Goal: Information Seeking & Learning: Learn about a topic

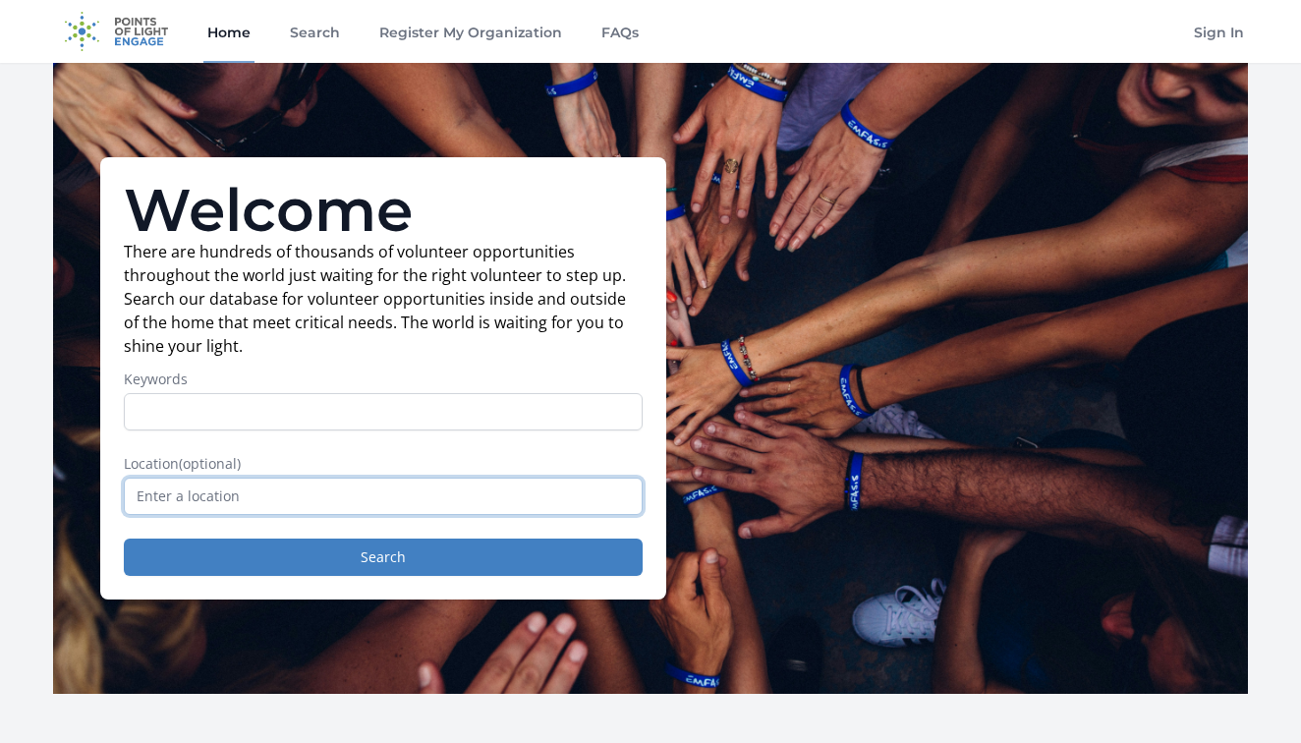
click at [320, 494] on input "text" at bounding box center [383, 496] width 519 height 37
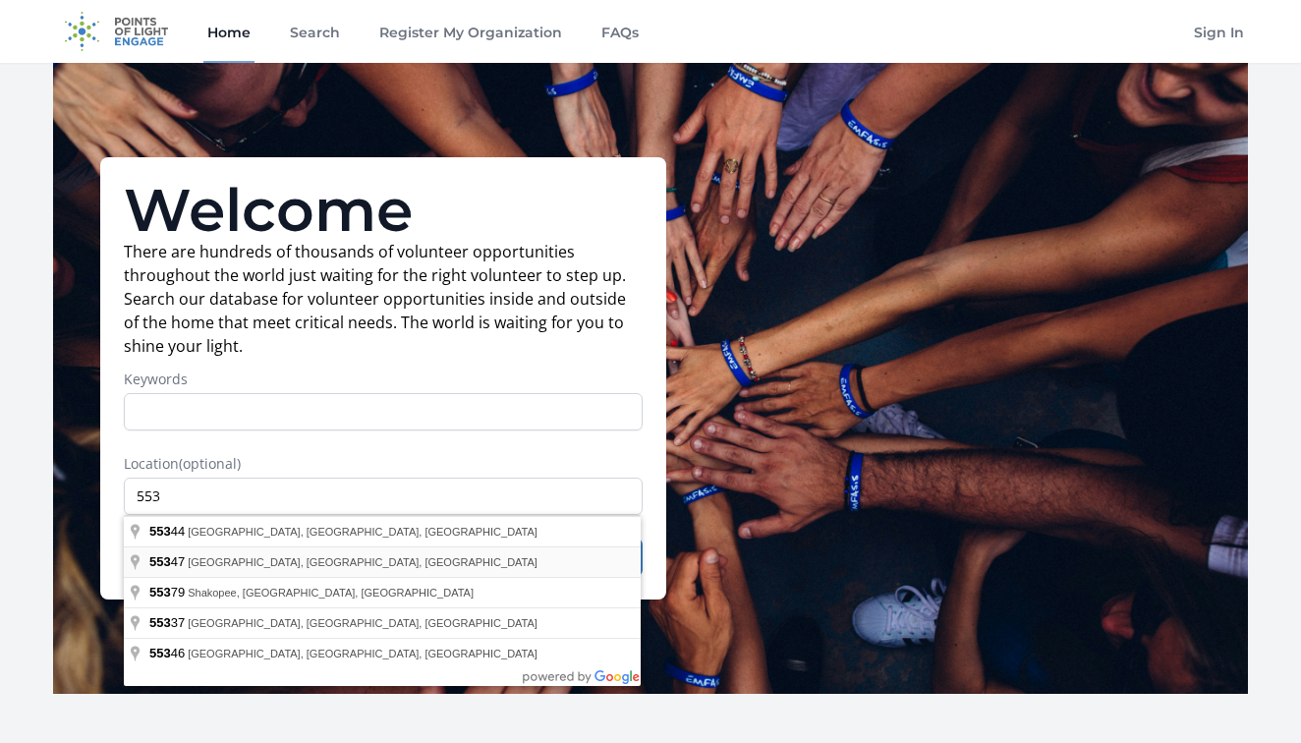
type input "Eden Prairie, MN 55347, USA"
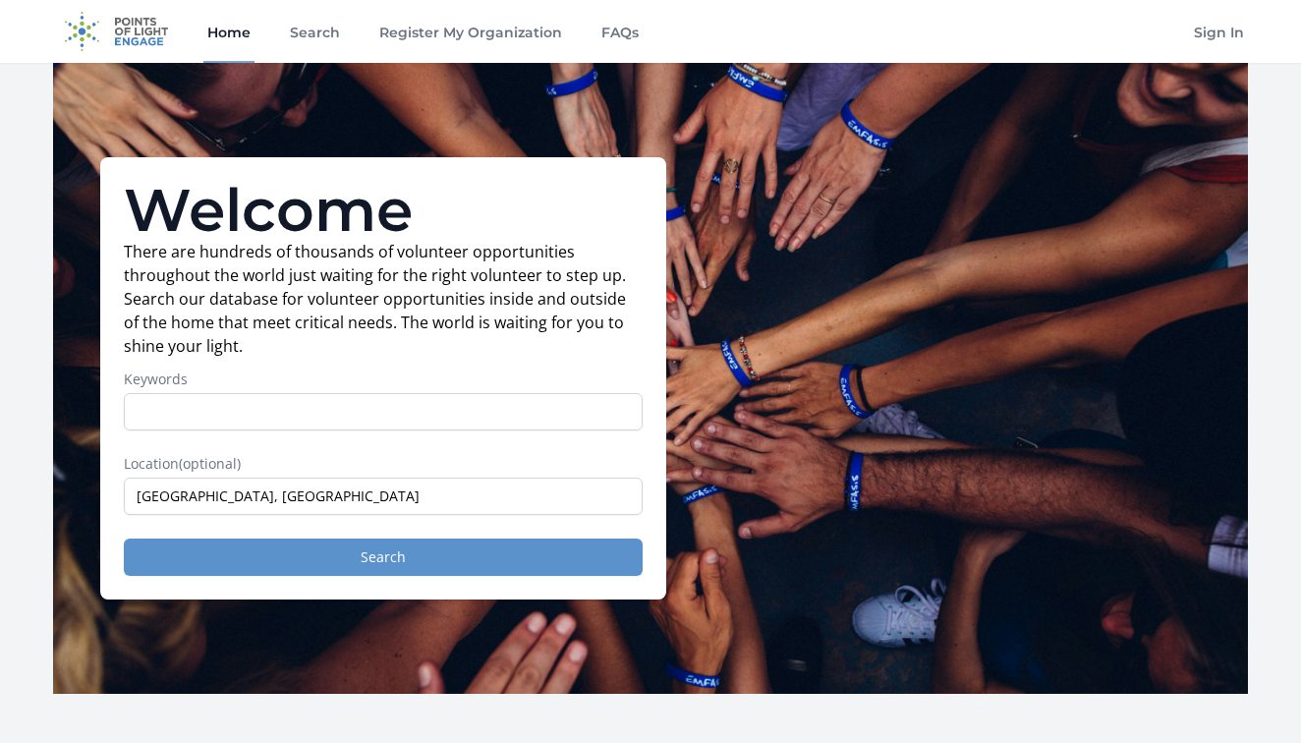
click at [228, 563] on button "Search" at bounding box center [383, 556] width 519 height 37
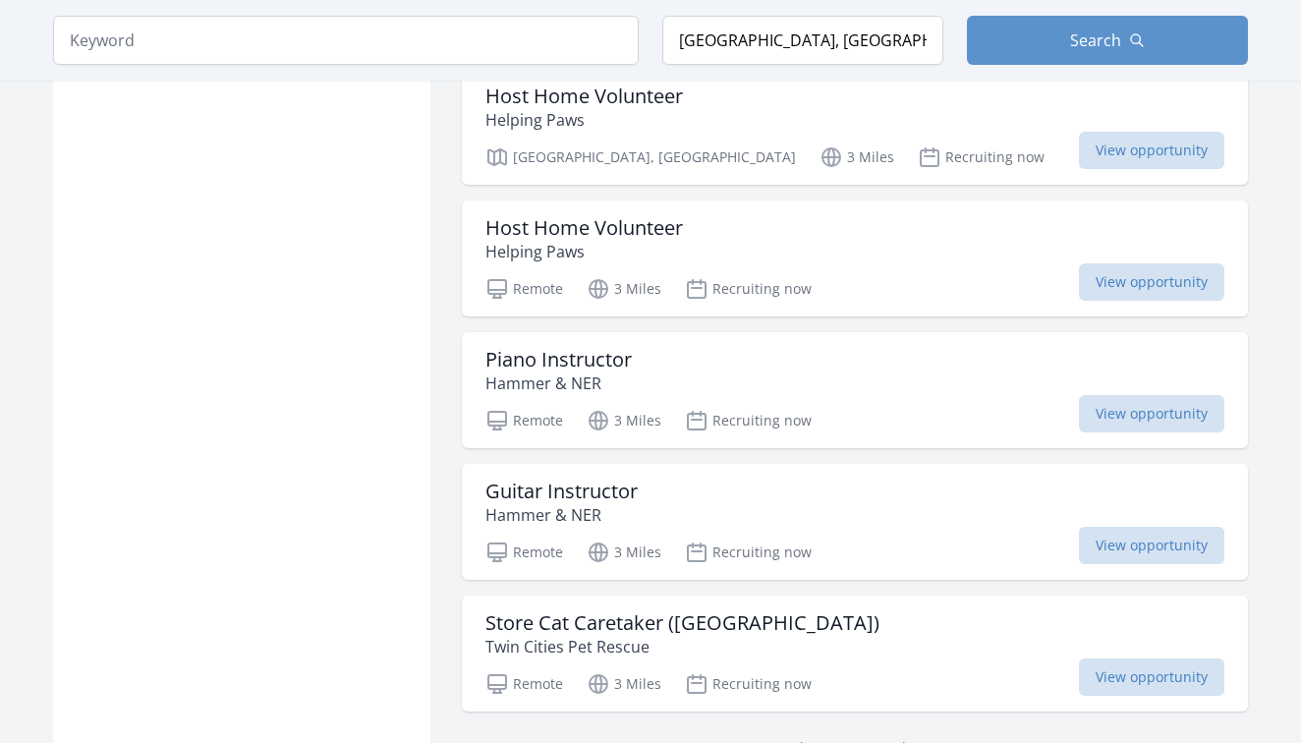
scroll to position [2216, 0]
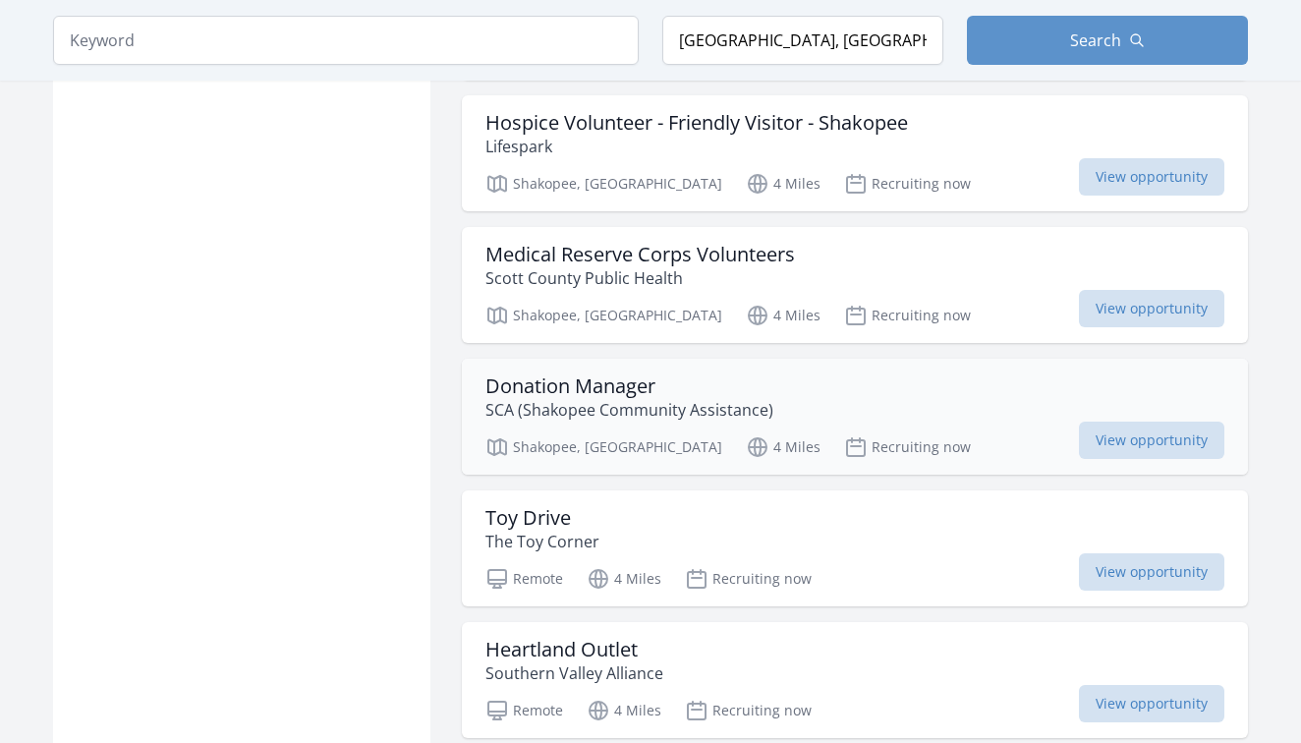
scroll to position [3286, 0]
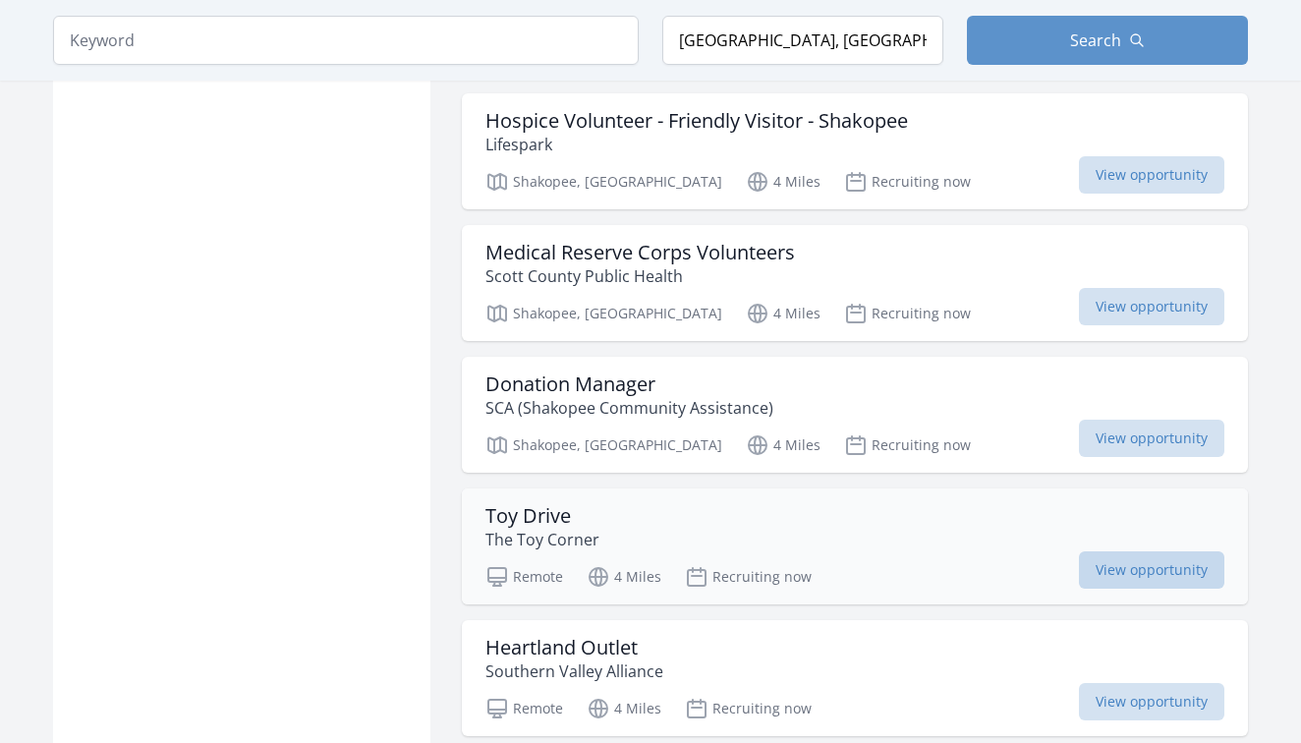
click at [1128, 551] on span "View opportunity" at bounding box center [1151, 569] width 145 height 37
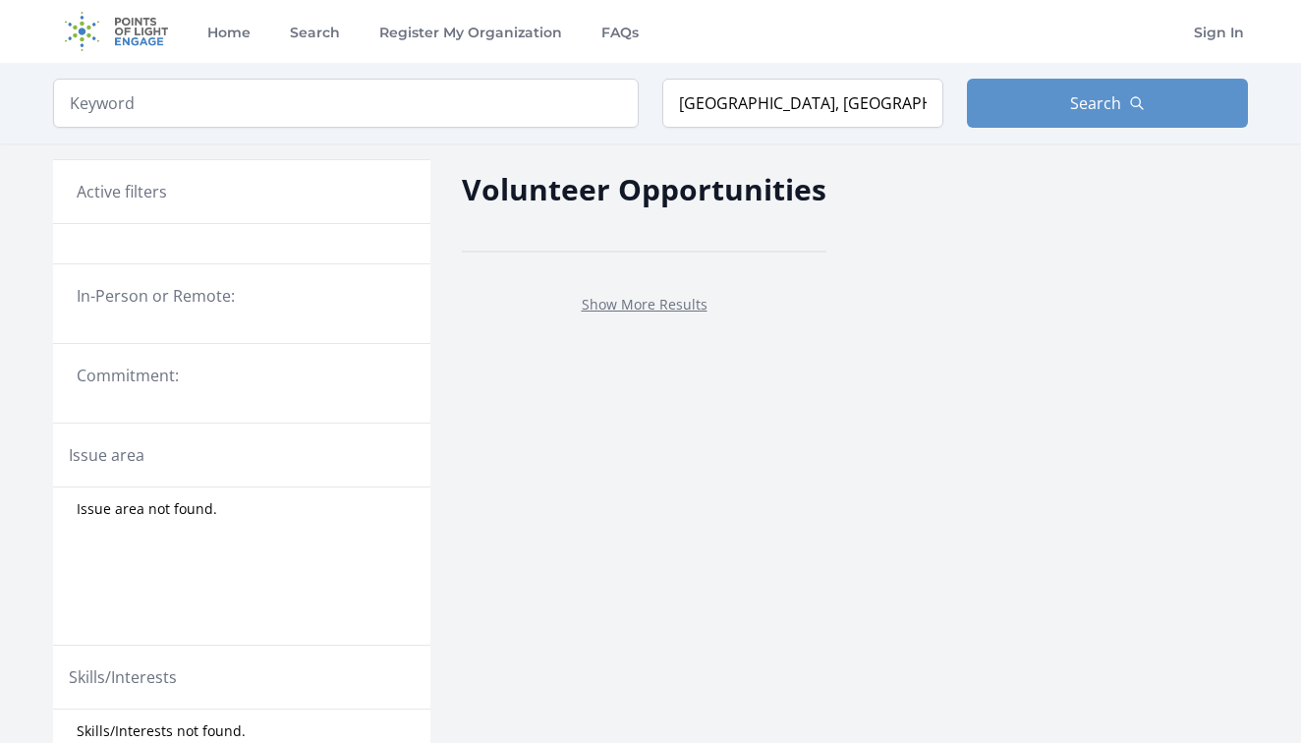
scroll to position [686, 0]
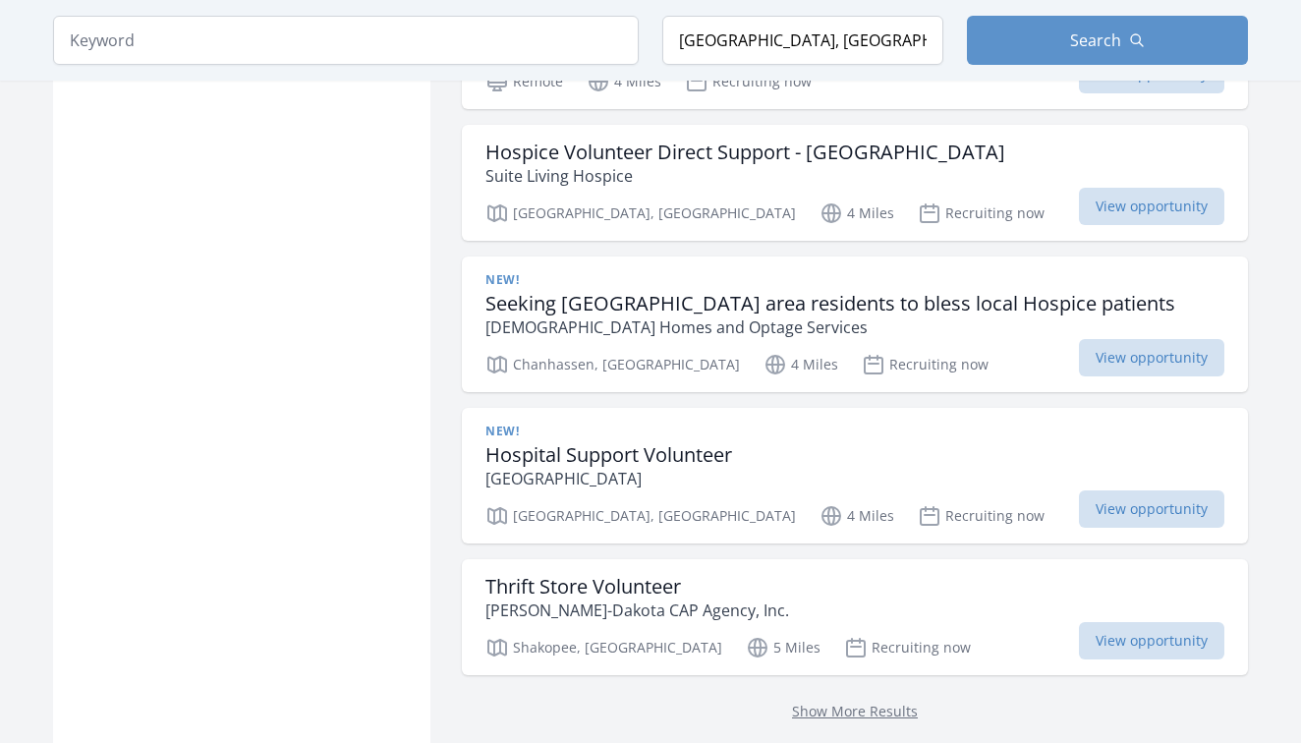
scroll to position [5017, 0]
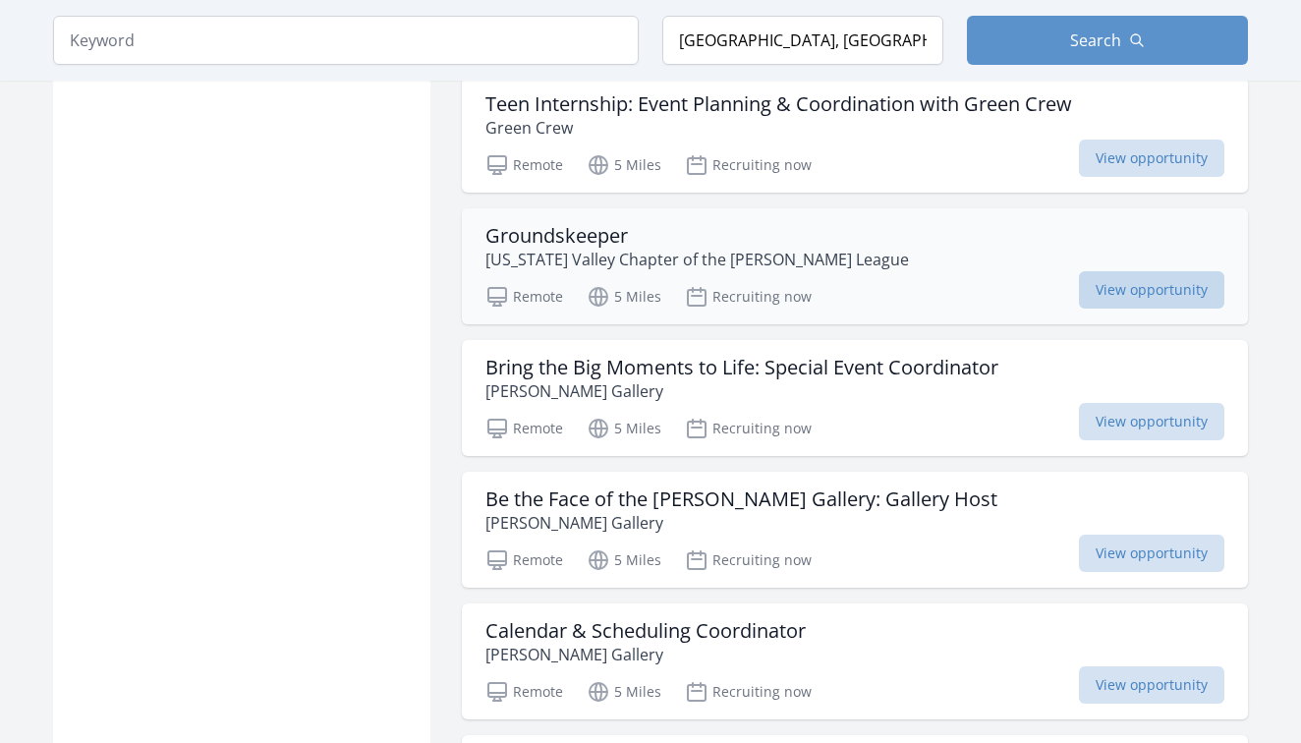
scroll to position [7487, 0]
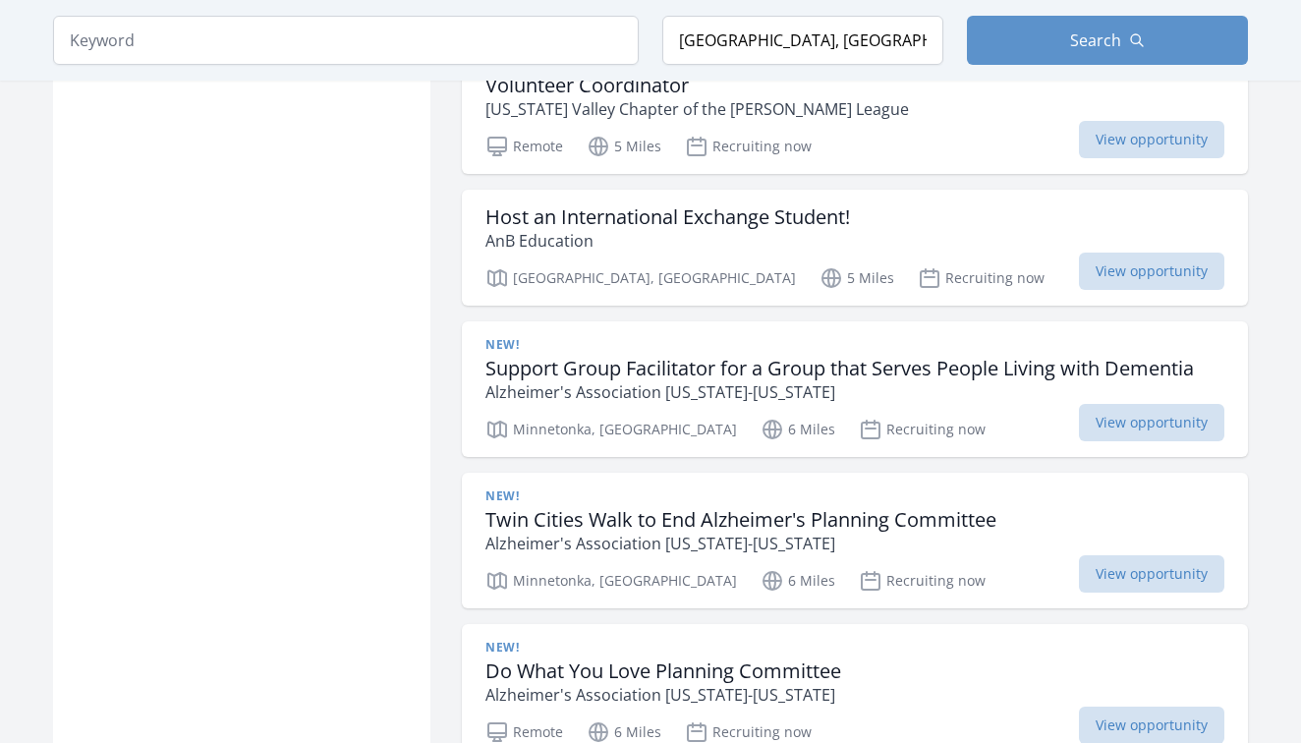
scroll to position [8954, 0]
click at [1143, 403] on span "View opportunity" at bounding box center [1151, 421] width 145 height 37
click at [1142, 403] on span "View opportunity" at bounding box center [1151, 421] width 145 height 37
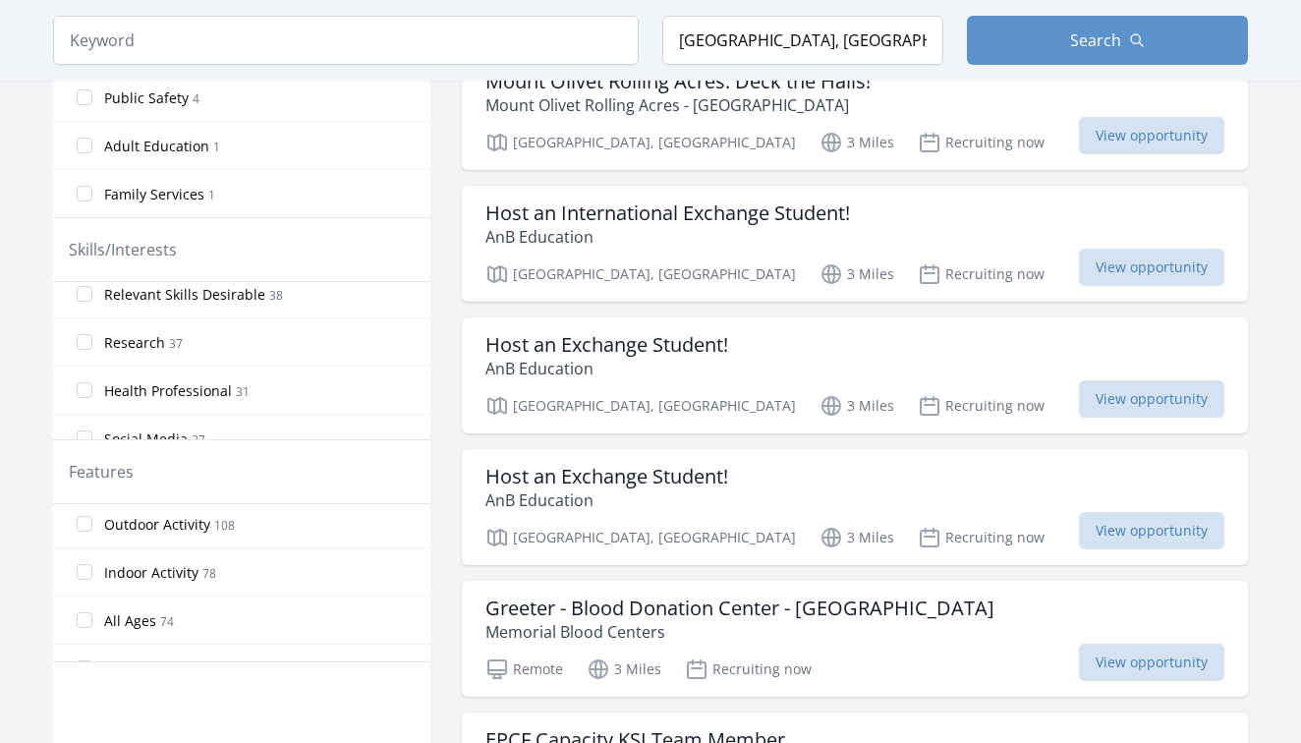
scroll to position [5, 0]
click at [1113, 644] on span "View opportunity" at bounding box center [1151, 662] width 145 height 37
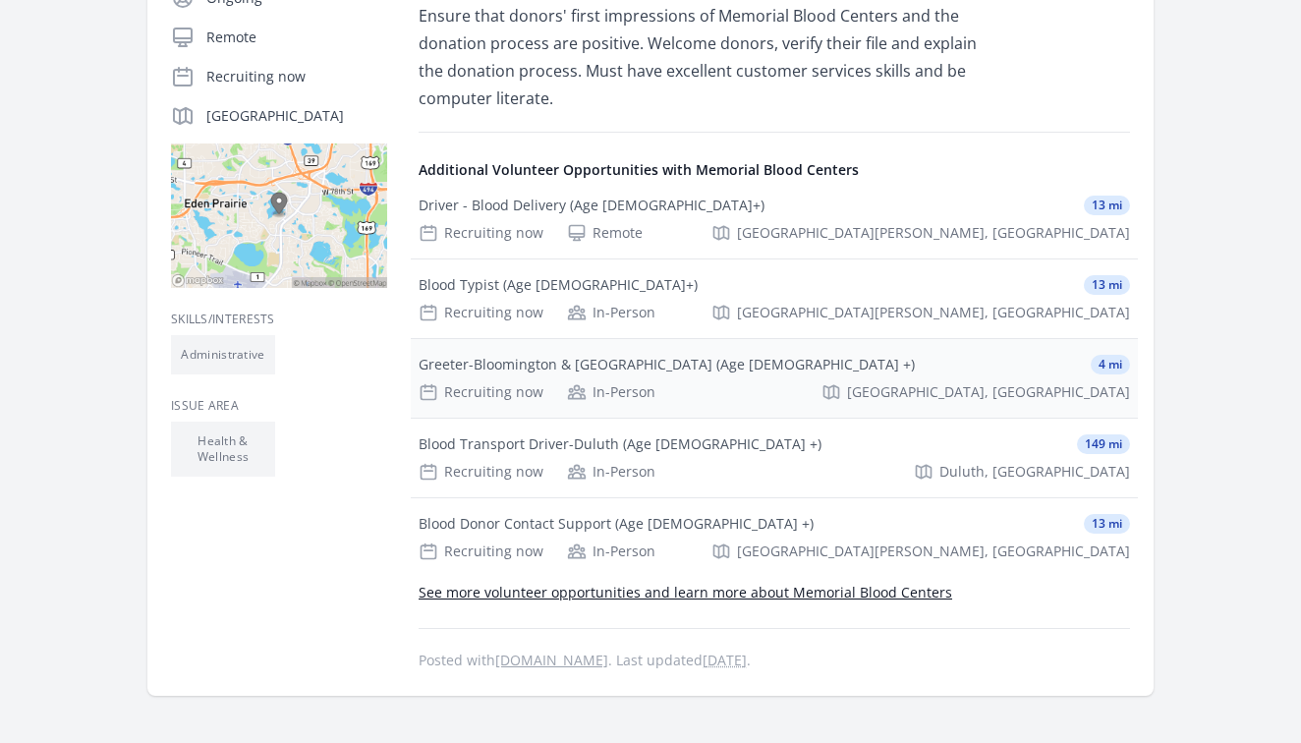
scroll to position [462, 0]
click at [904, 590] on link "See more volunteer opportunities and learn more about Memorial Blood Centers" at bounding box center [686, 591] width 534 height 19
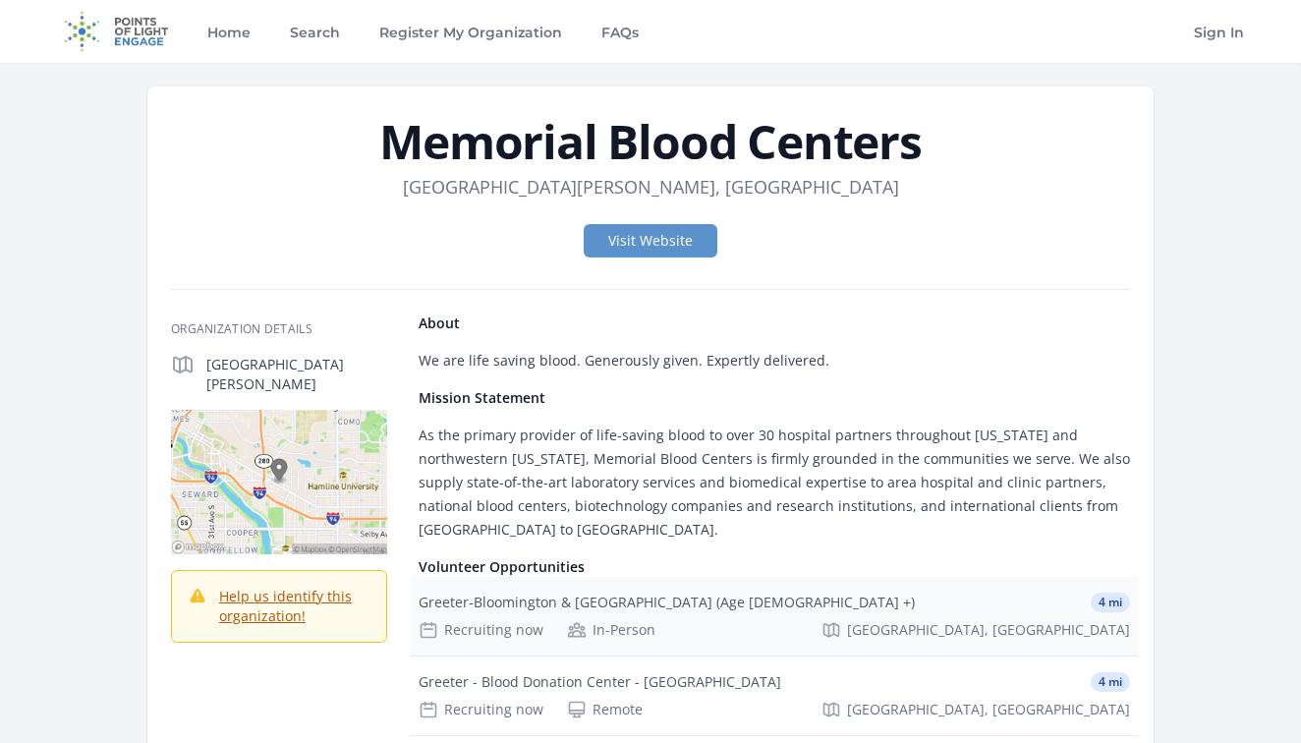
click at [824, 615] on div "Greeter-Bloomington & [GEOGRAPHIC_DATA] (Age [DEMOGRAPHIC_DATA] +) 4 mi Recruit…" at bounding box center [774, 616] width 727 height 79
click at [529, 600] on div "Greeter-Bloomington & [GEOGRAPHIC_DATA] (Age [DEMOGRAPHIC_DATA] +)" at bounding box center [667, 602] width 496 height 20
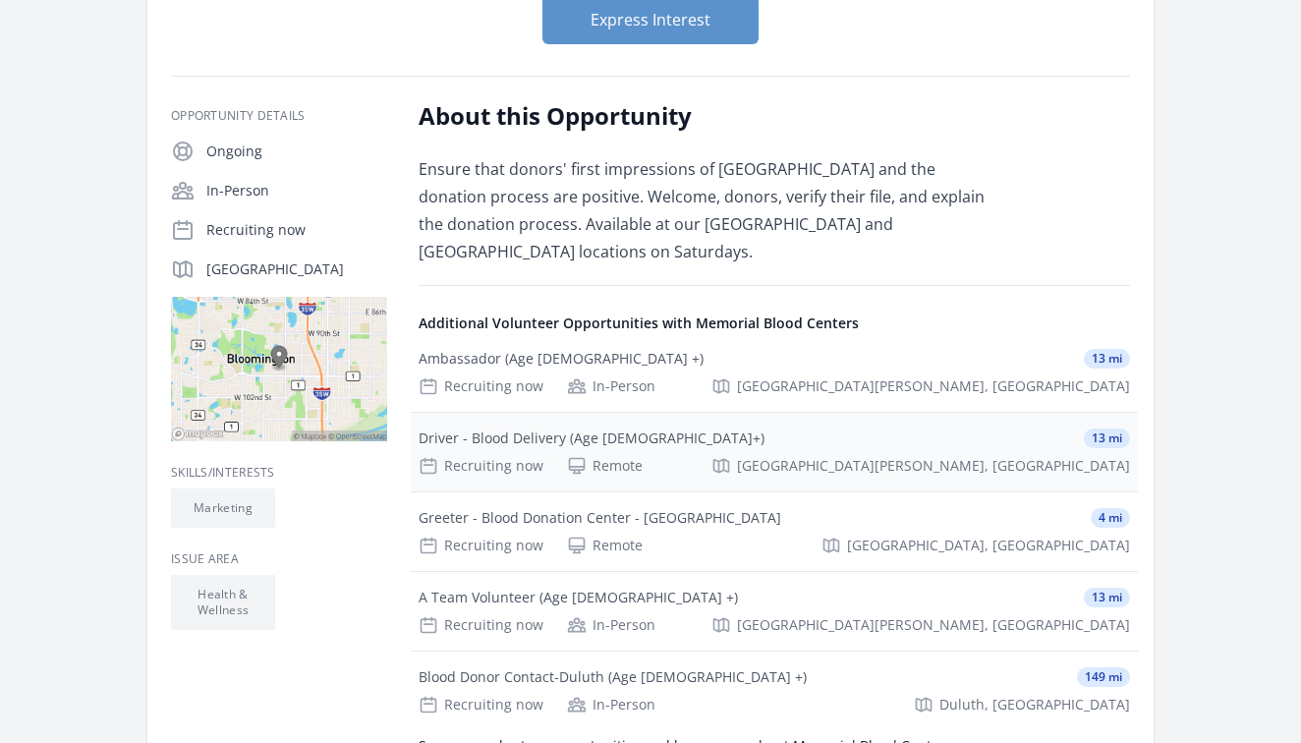
scroll to position [373, 0]
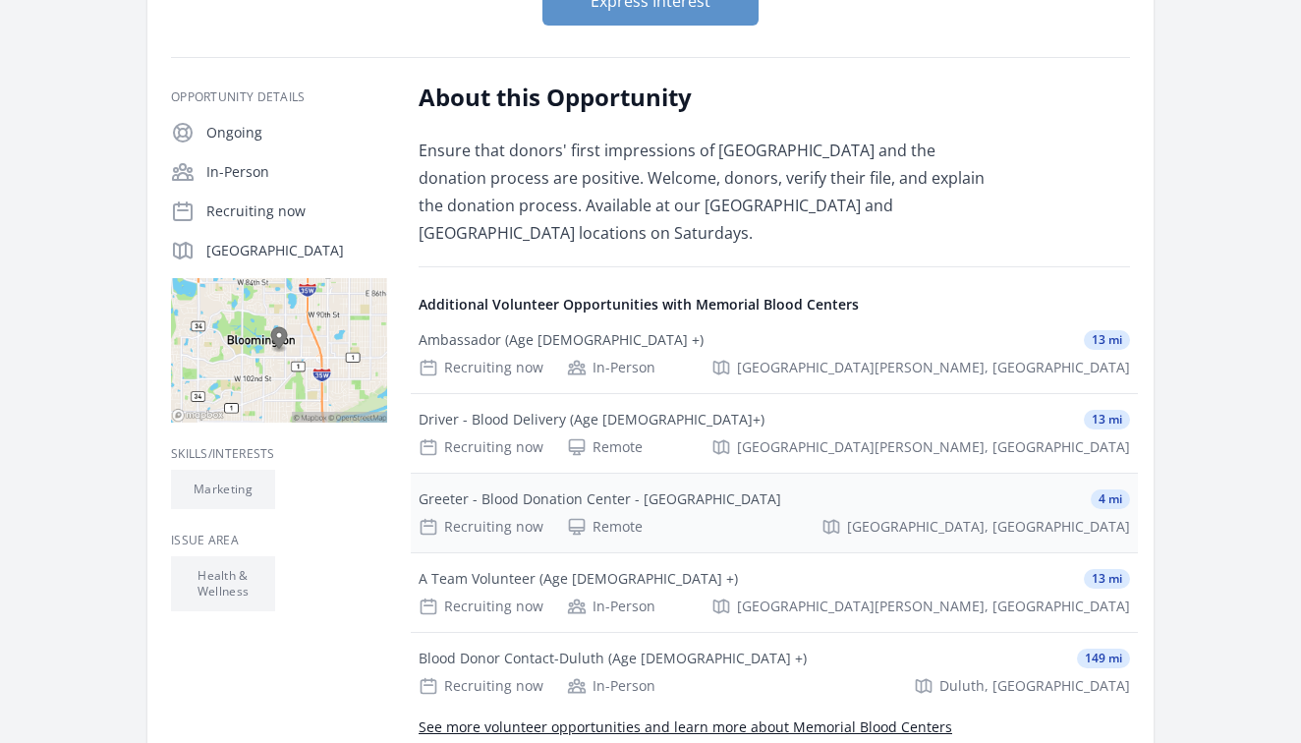
click at [742, 474] on div "Greeter - Blood Donation Center - [GEOGRAPHIC_DATA] 4 mi Recruiting now Remote …" at bounding box center [774, 513] width 727 height 79
click at [596, 489] on div "Greeter - Blood Donation Center - [GEOGRAPHIC_DATA]" at bounding box center [600, 499] width 363 height 20
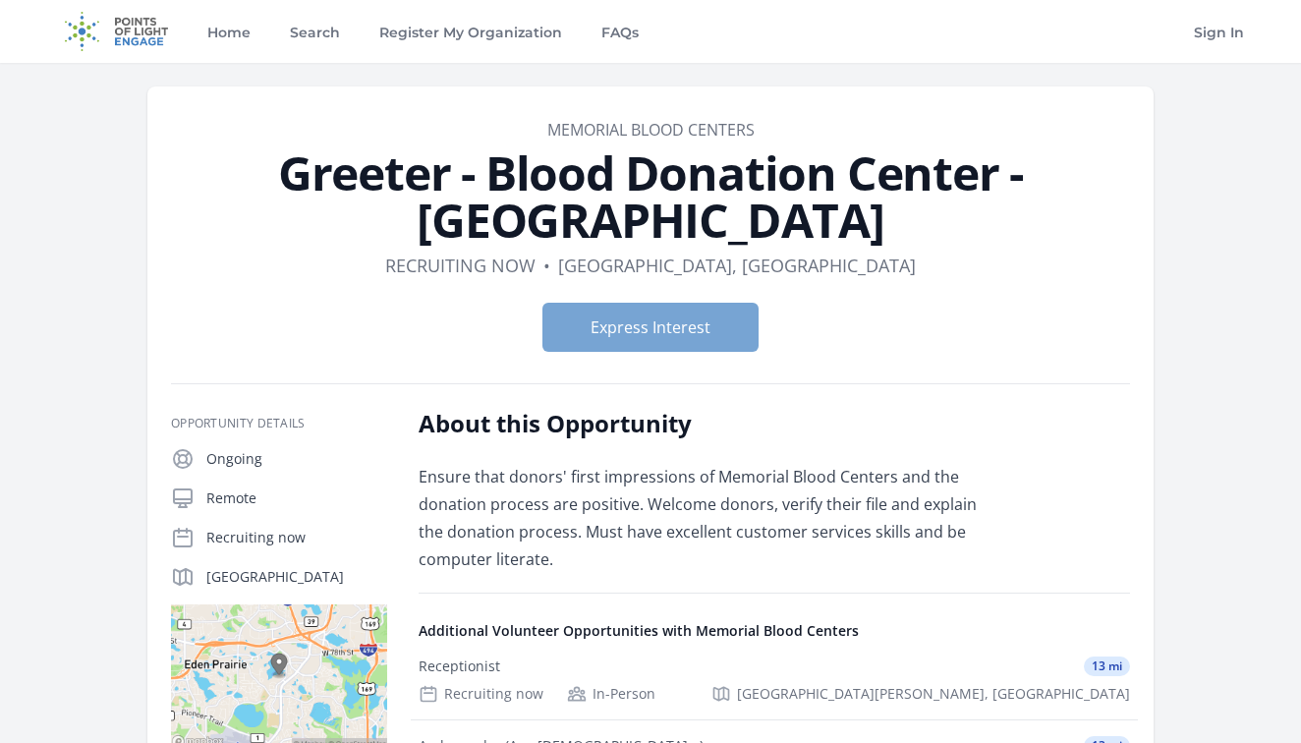
click at [701, 322] on button "Express Interest" at bounding box center [650, 327] width 216 height 49
